Goal: Task Accomplishment & Management: Manage account settings

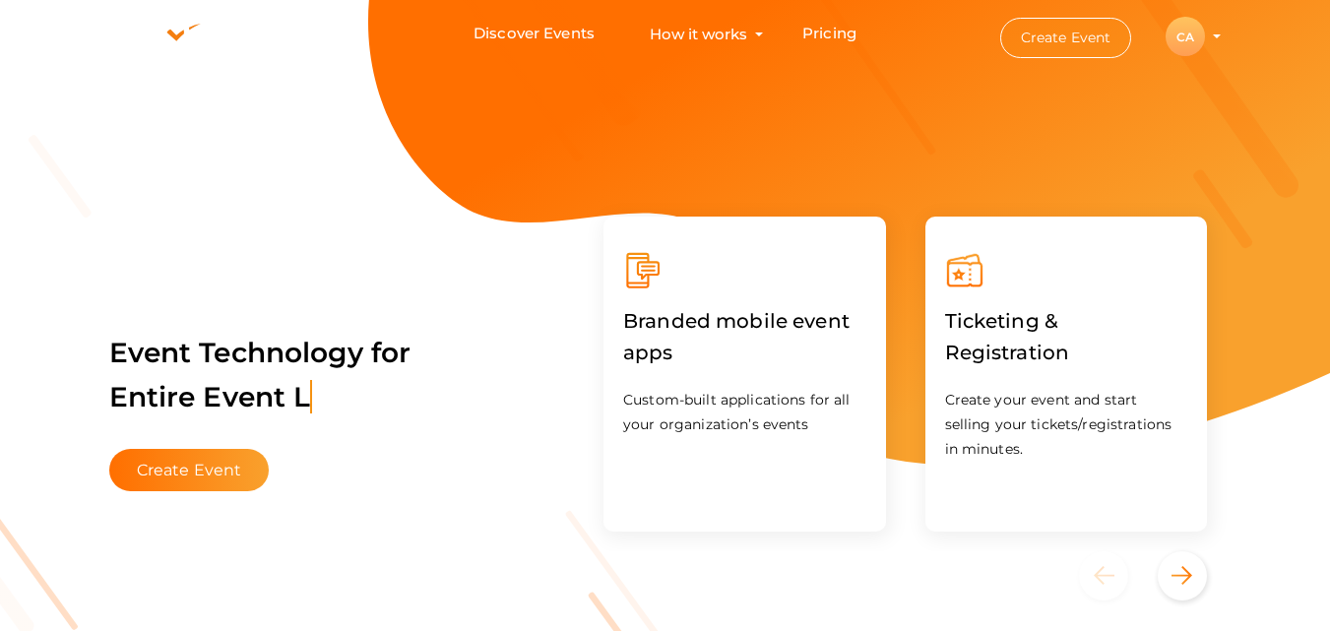
click at [1082, 36] on button "Create Event" at bounding box center [1066, 38] width 132 height 40
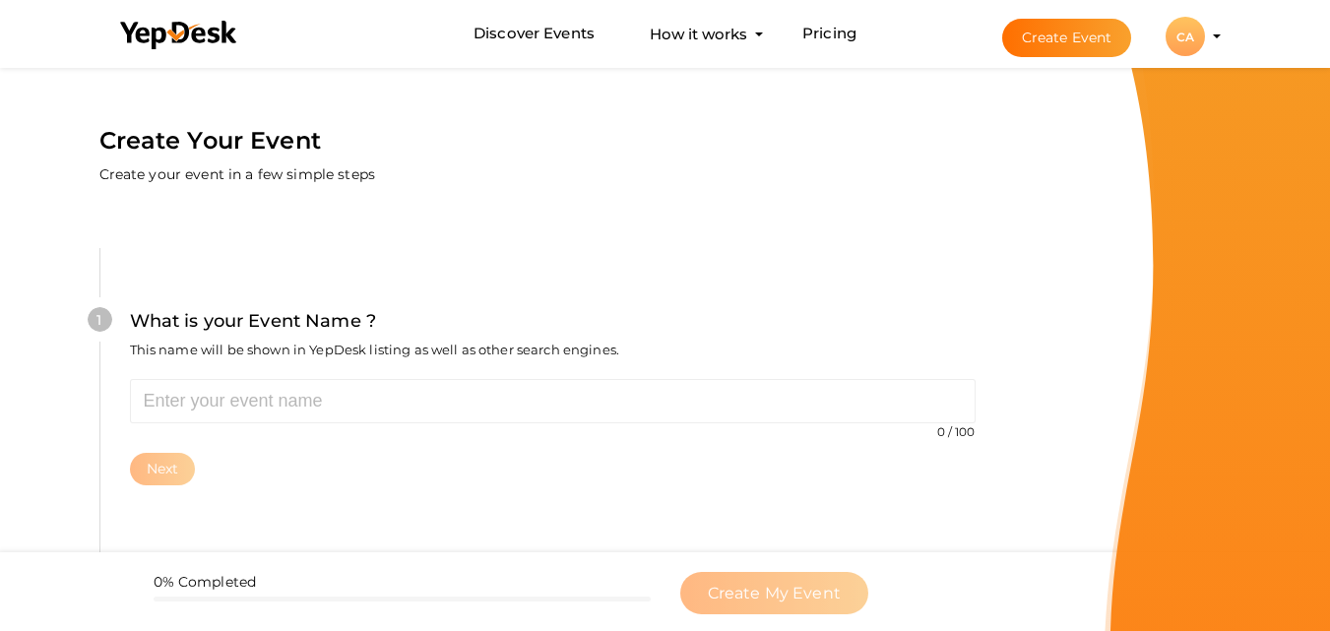
drag, startPoint x: 1082, startPoint y: 36, endPoint x: 1172, endPoint y: 51, distance: 90.8
click at [1172, 44] on span "Create Event CA CA Chapter Admin chapter.admin@pmikerala.org Personal Profile M…" at bounding box center [1094, 37] width 233 height 15
click at [1178, 43] on div "CA" at bounding box center [1185, 36] width 39 height 39
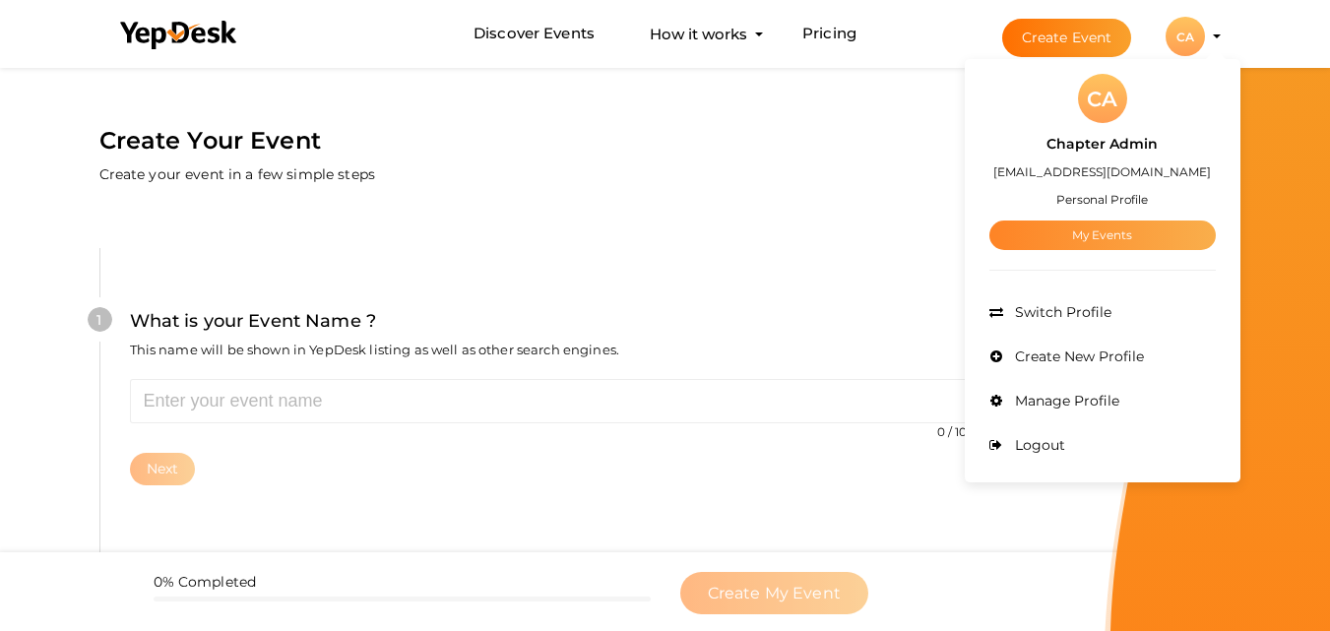
click at [1069, 225] on link "My Events" at bounding box center [1102, 236] width 226 height 30
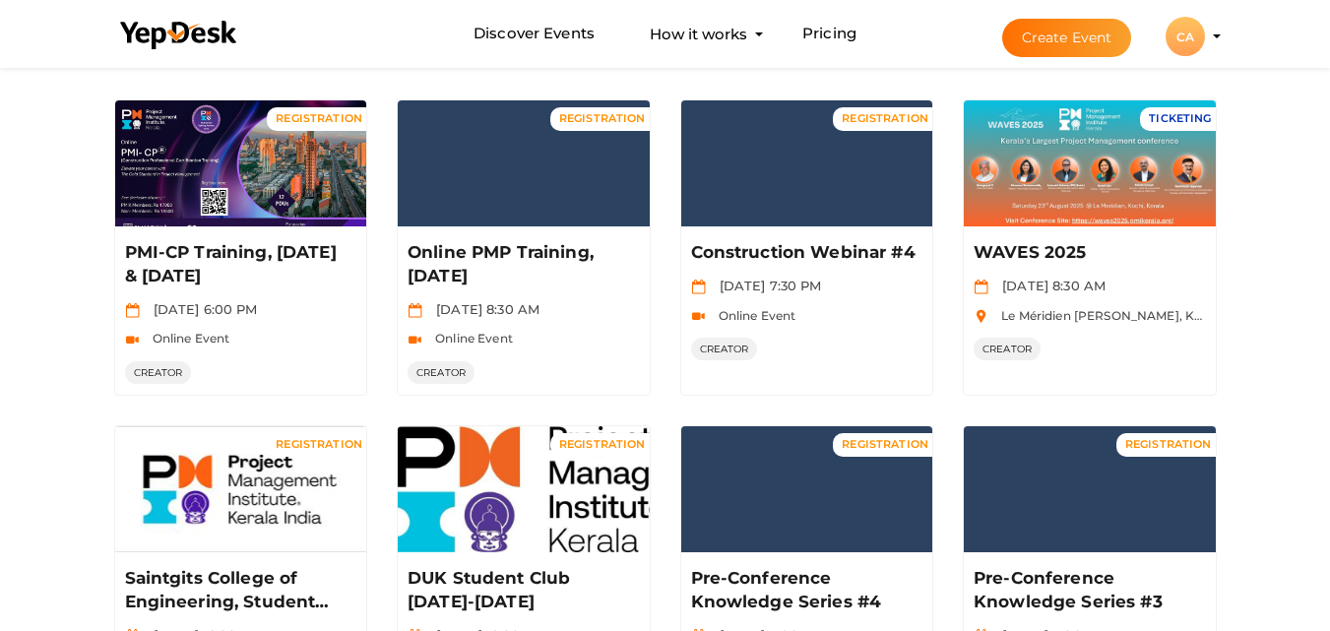
scroll to position [158, 0]
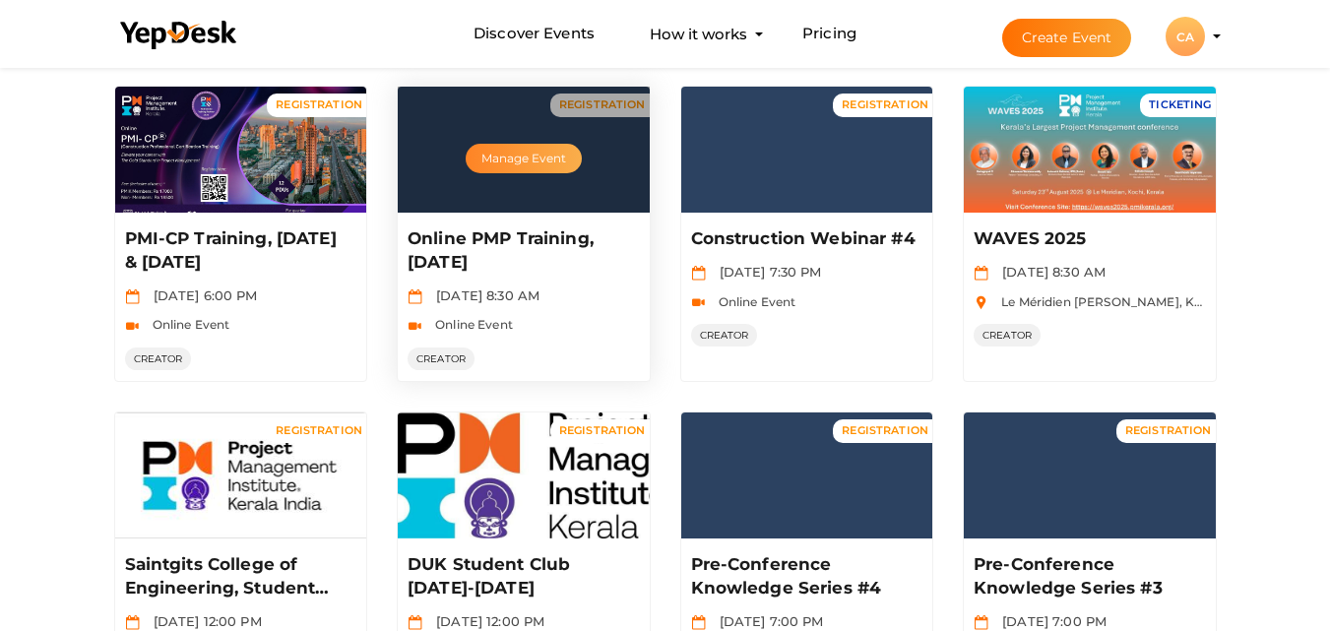
click at [504, 147] on button "Manage Event" at bounding box center [524, 159] width 116 height 30
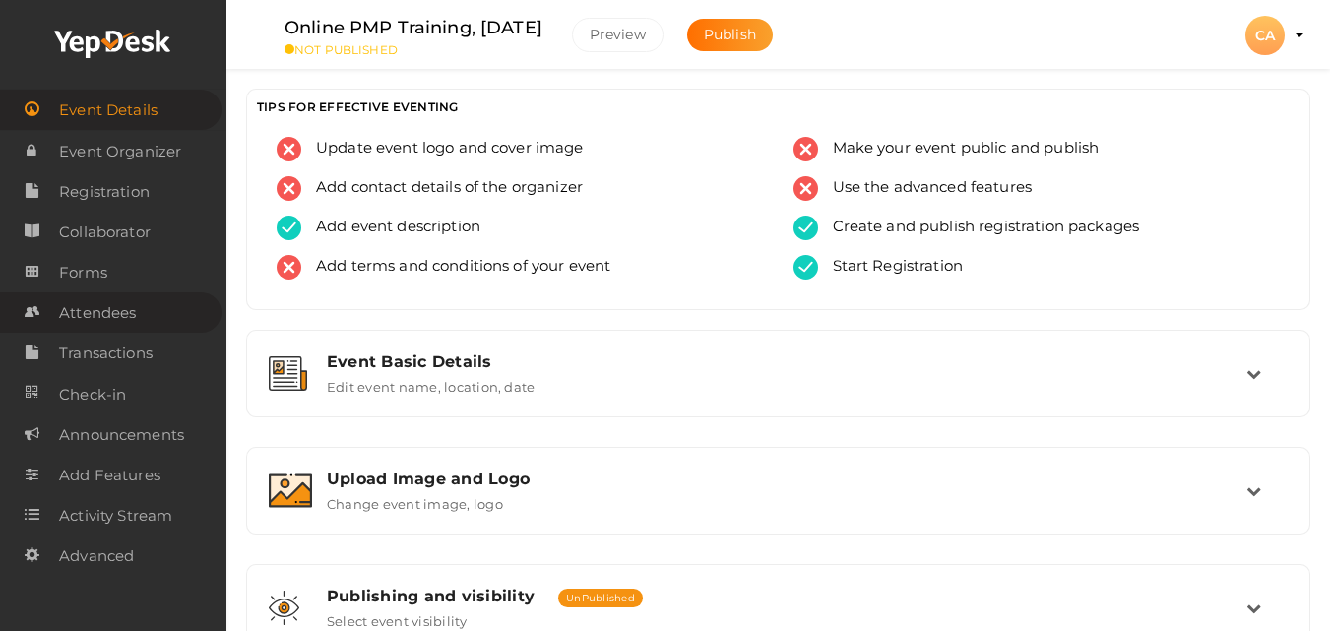
click at [72, 312] on span "Attendees" at bounding box center [97, 312] width 77 height 39
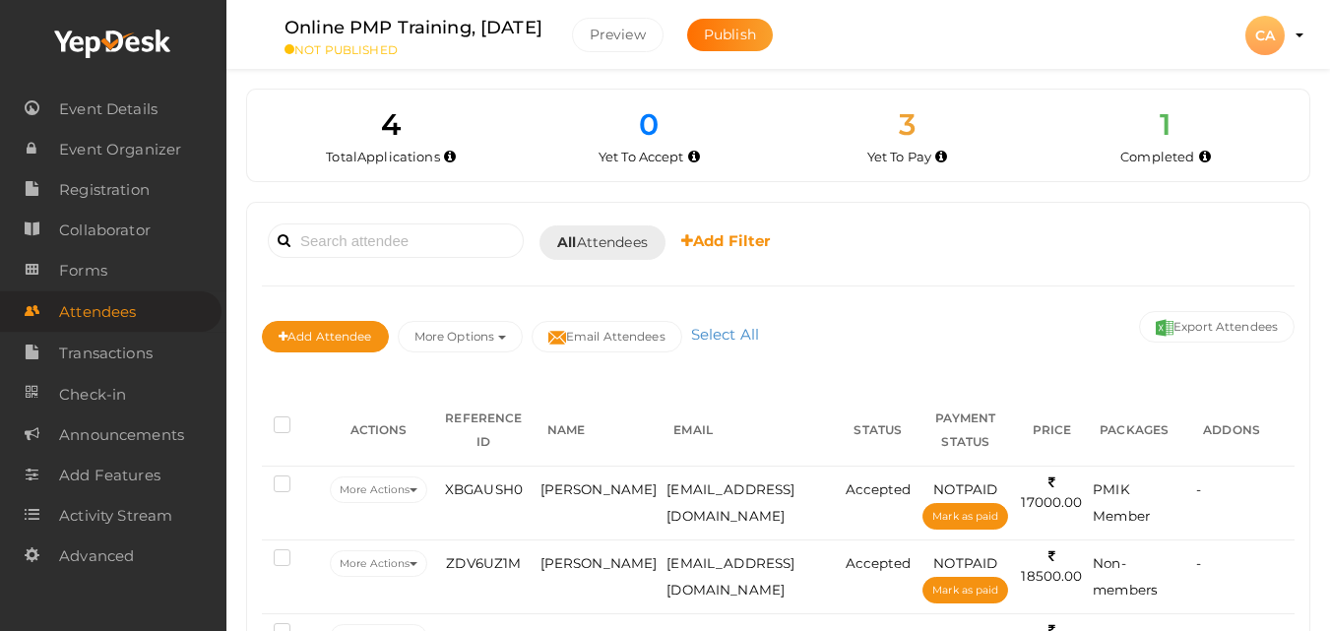
scroll to position [206, 0]
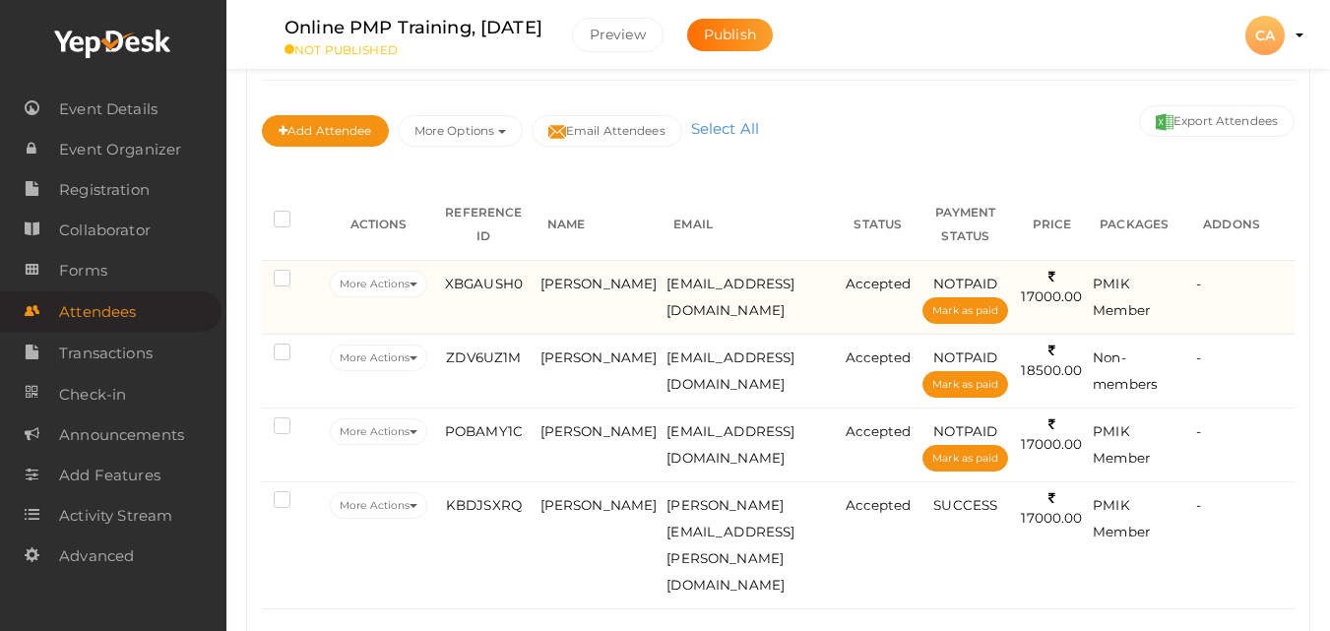
click at [681, 293] on td "[EMAIL_ADDRESS][DOMAIN_NAME]" at bounding box center [751, 297] width 178 height 74
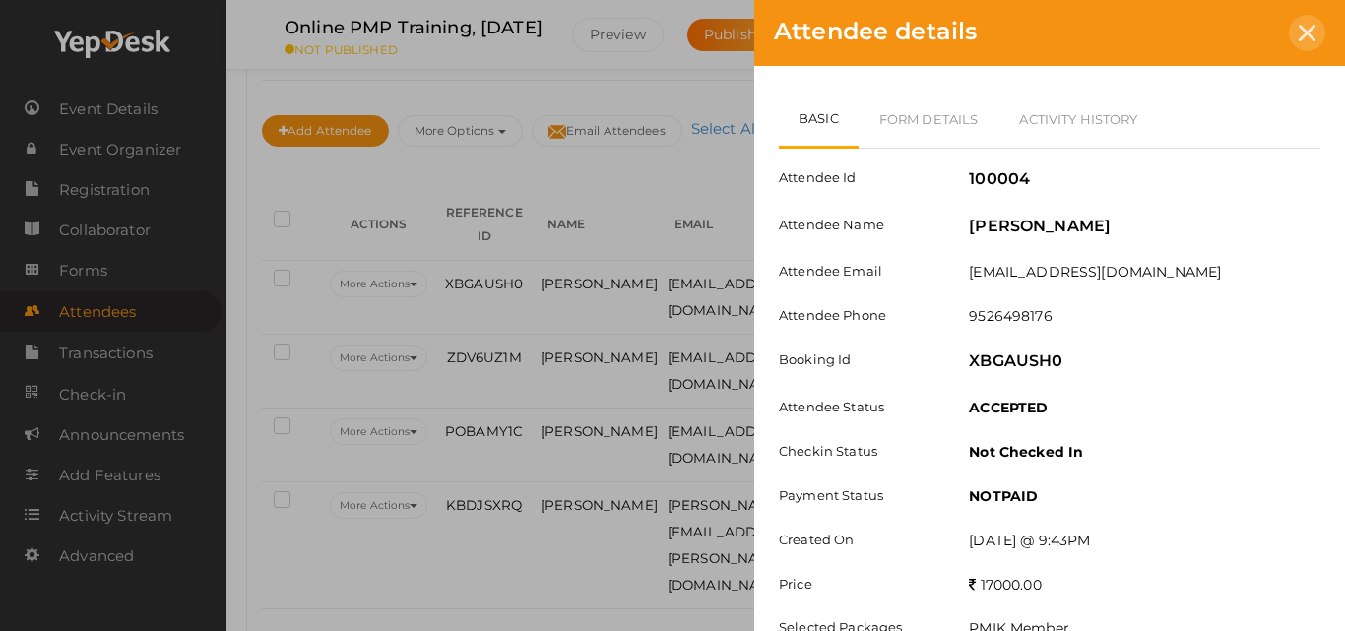
click at [1304, 41] on div at bounding box center [1307, 33] width 36 height 36
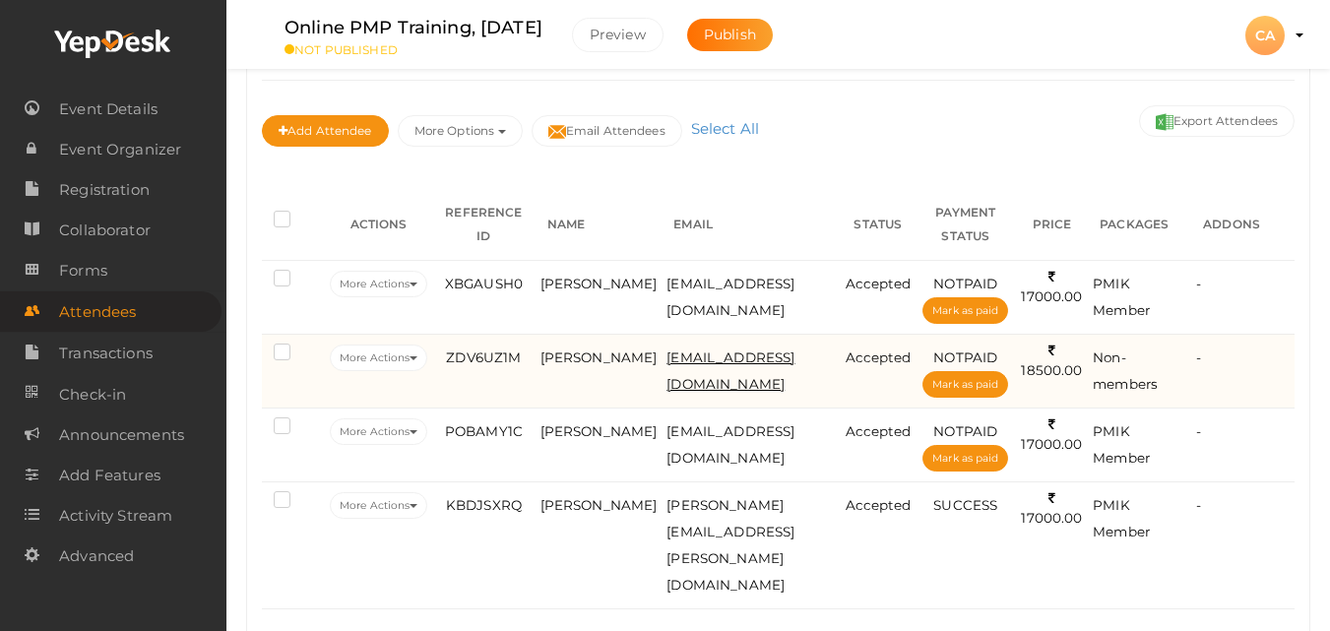
click at [671, 351] on span "[EMAIL_ADDRESS][DOMAIN_NAME]" at bounding box center [731, 371] width 128 height 42
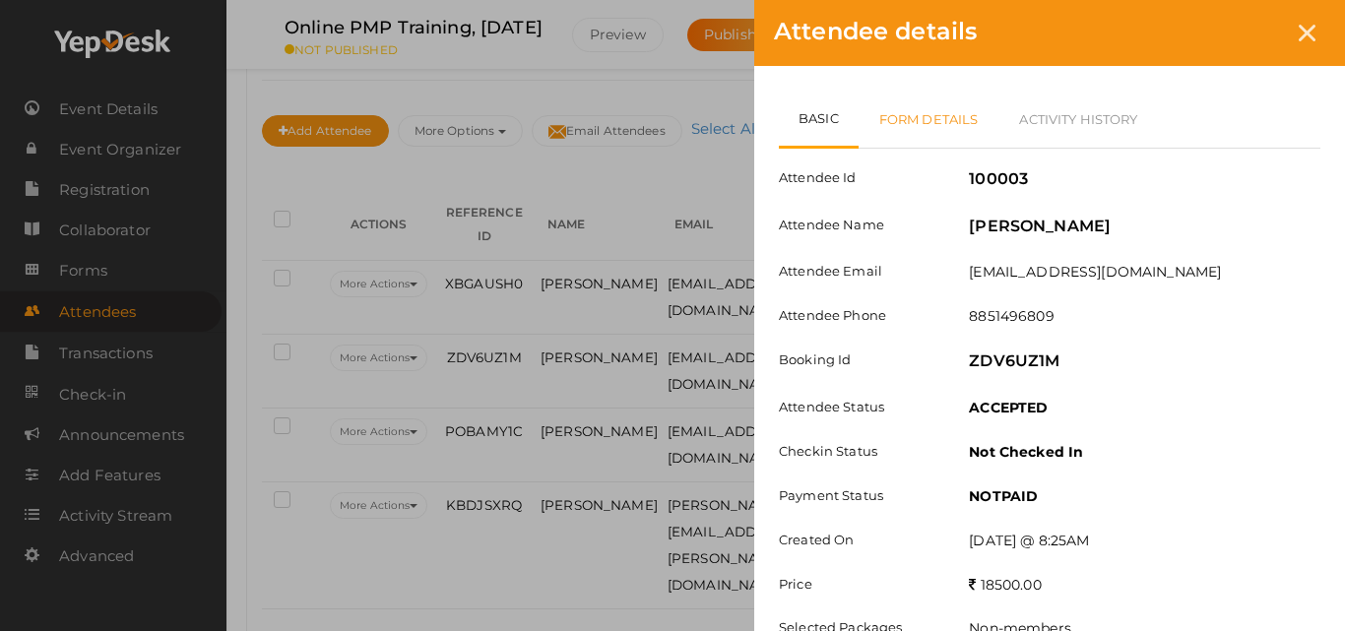
click at [917, 130] on link "Form Details" at bounding box center [929, 119] width 141 height 57
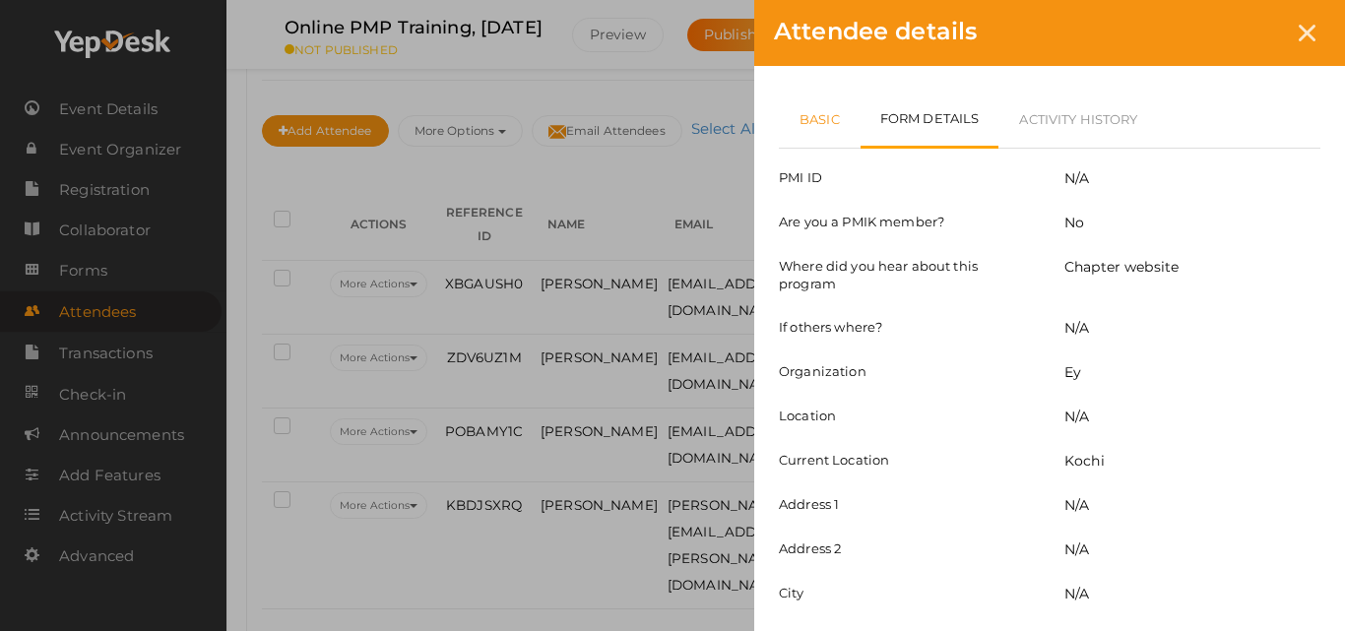
click at [834, 126] on link "Basic" at bounding box center [820, 119] width 82 height 57
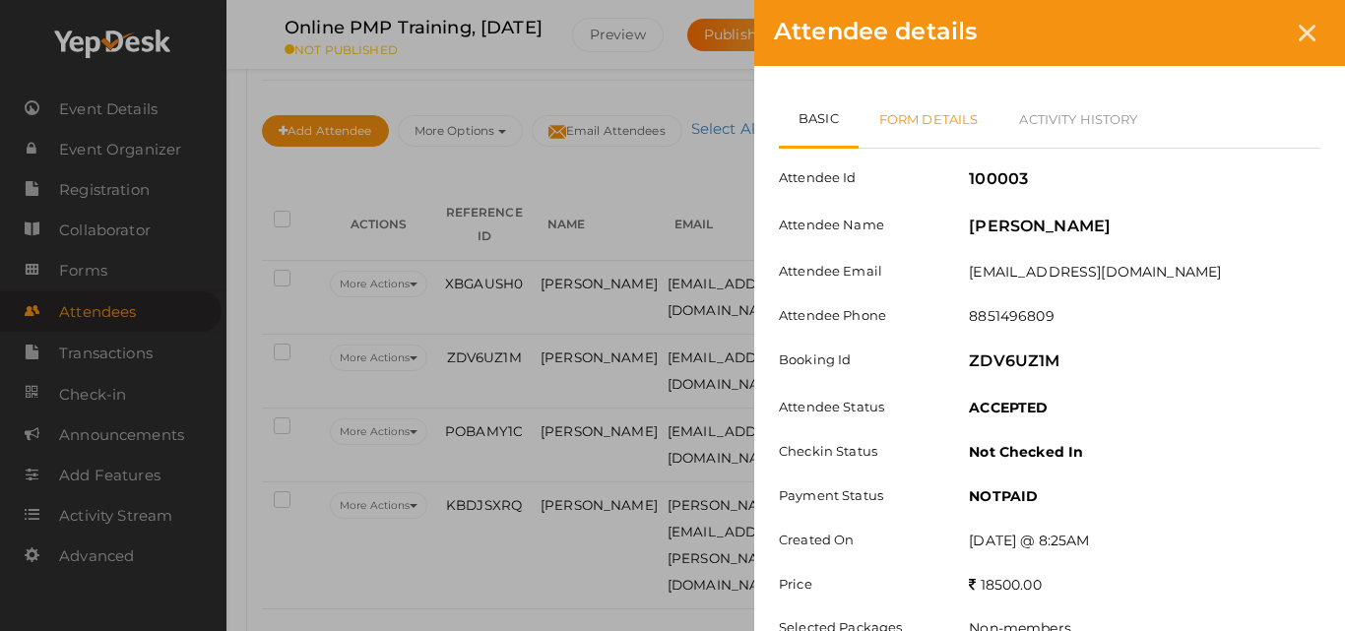
click at [928, 125] on link "Form Details" at bounding box center [929, 119] width 141 height 57
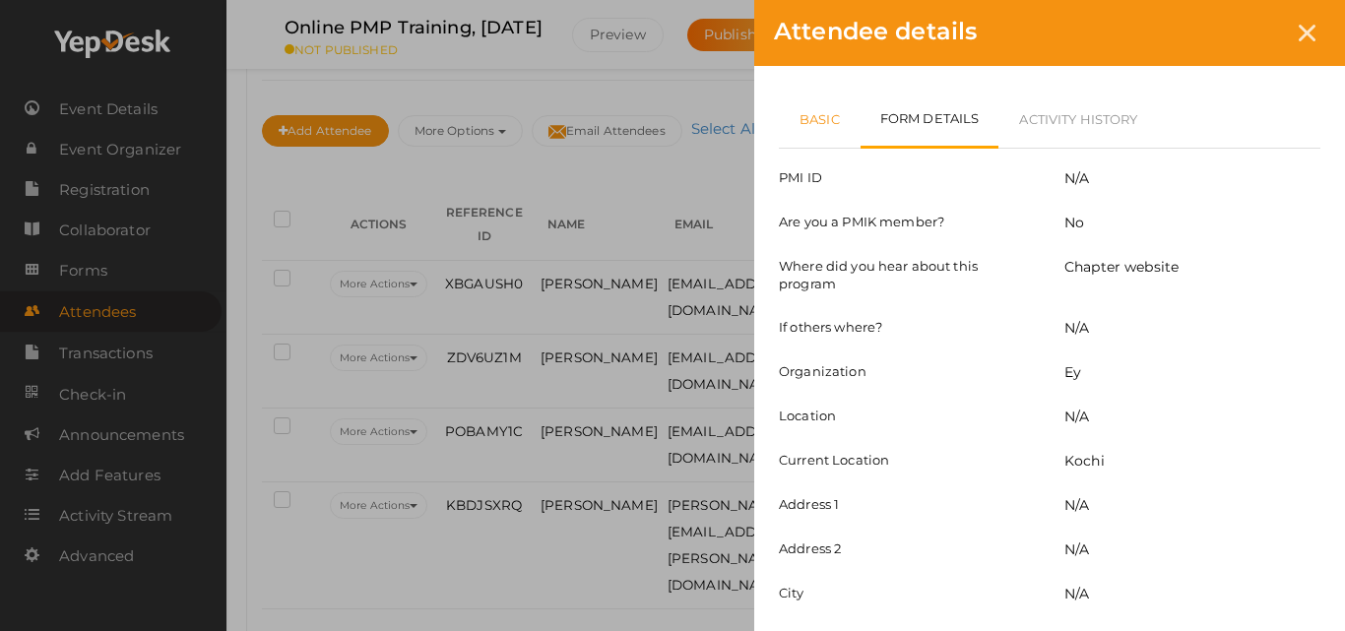
click at [801, 113] on link "Basic" at bounding box center [820, 119] width 82 height 57
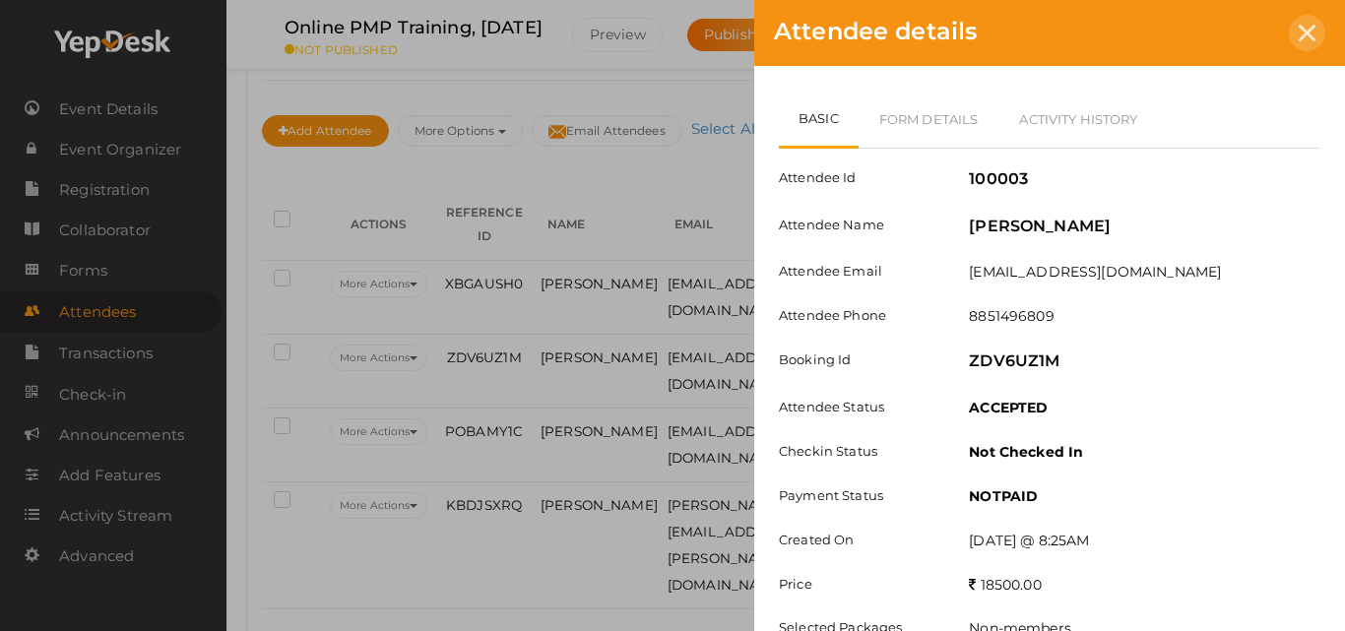
click at [1297, 24] on div at bounding box center [1307, 33] width 36 height 36
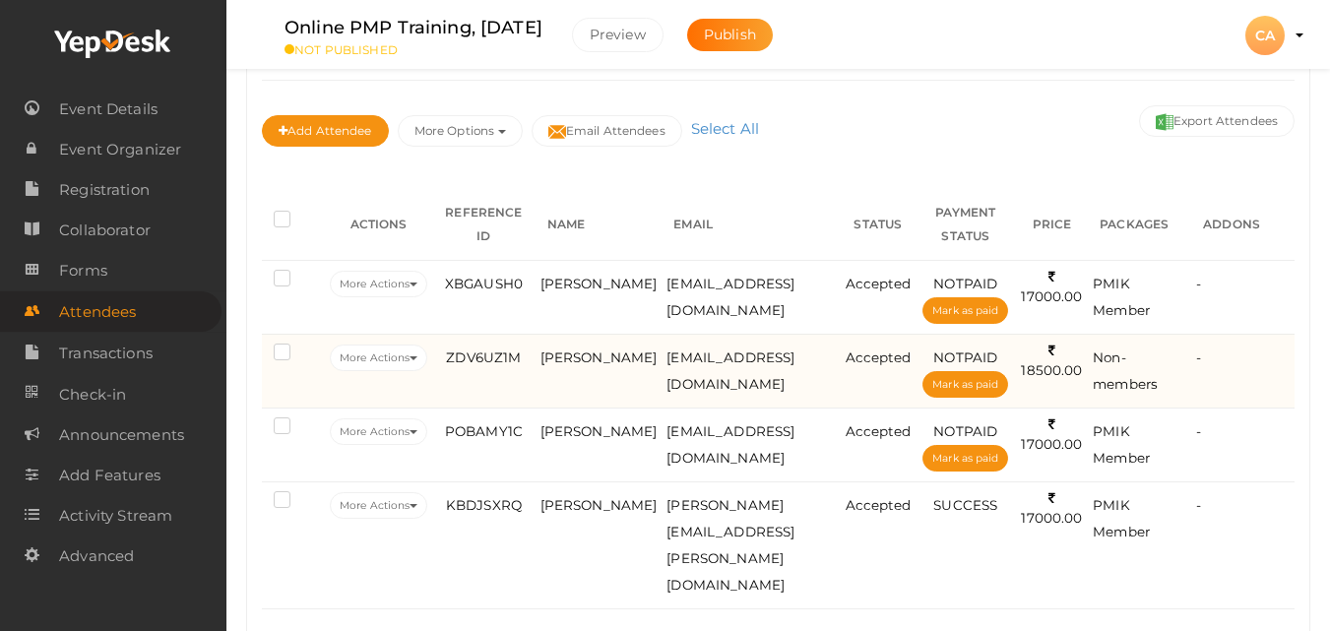
click at [704, 371] on td "[EMAIL_ADDRESS][DOMAIN_NAME]" at bounding box center [751, 371] width 178 height 74
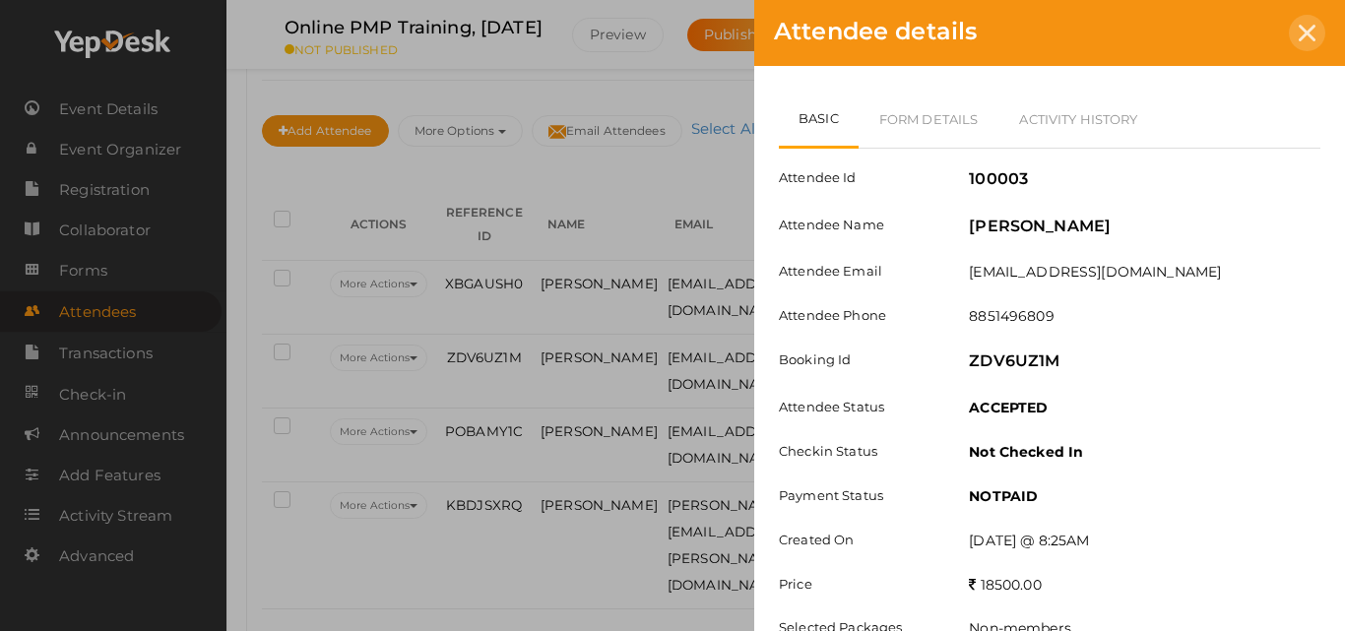
click at [1309, 31] on icon at bounding box center [1307, 33] width 17 height 17
